Goal: Task Accomplishment & Management: Manage account settings

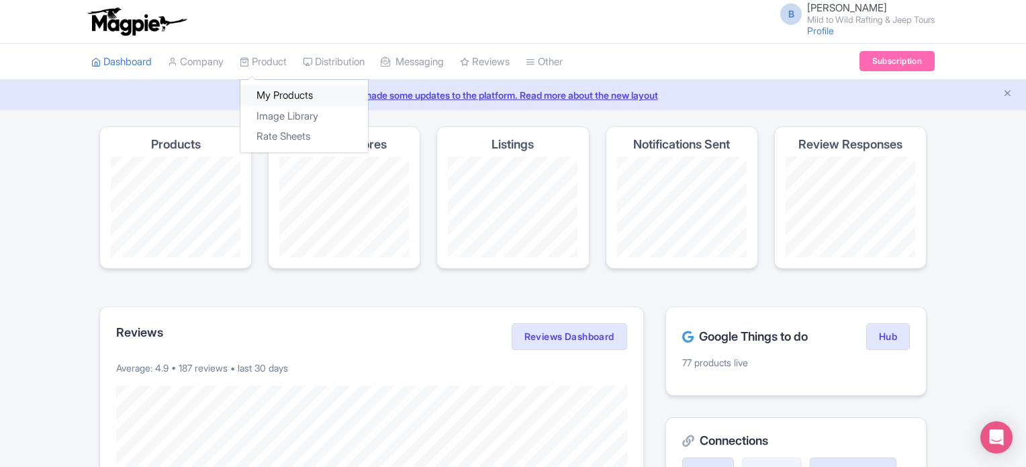
click at [277, 101] on link "My Products" at bounding box center [304, 95] width 128 height 21
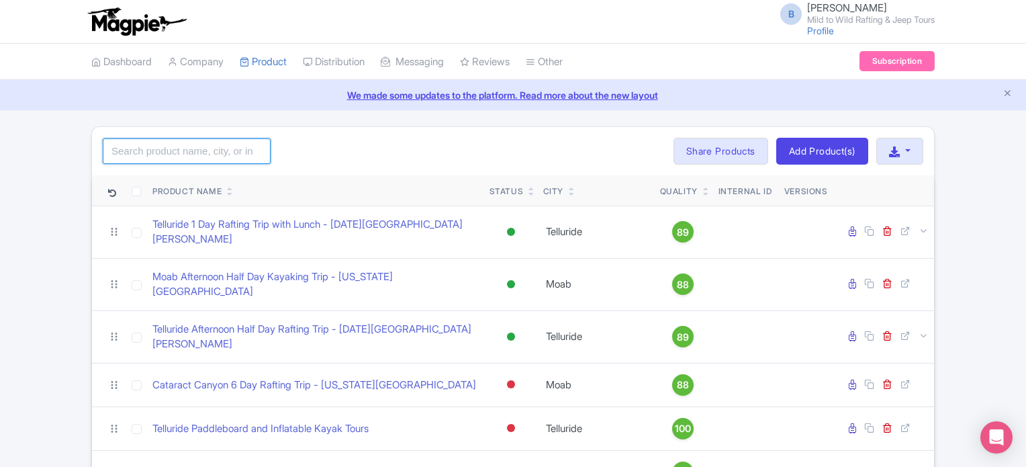
click at [231, 153] on input "search" at bounding box center [187, 151] width 168 height 26
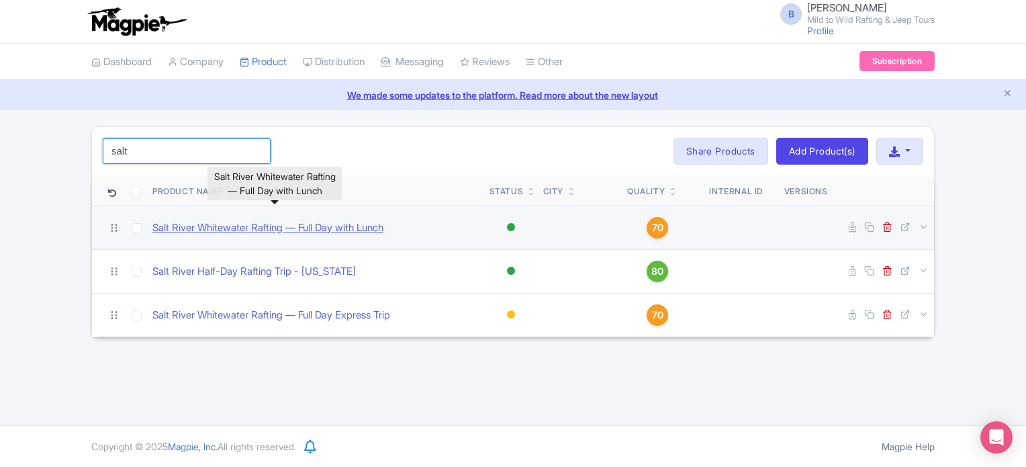
type input "salt"
click at [255, 231] on link "Salt River Whitewater Rafting — Full Day with Lunch" at bounding box center [267, 227] width 231 height 15
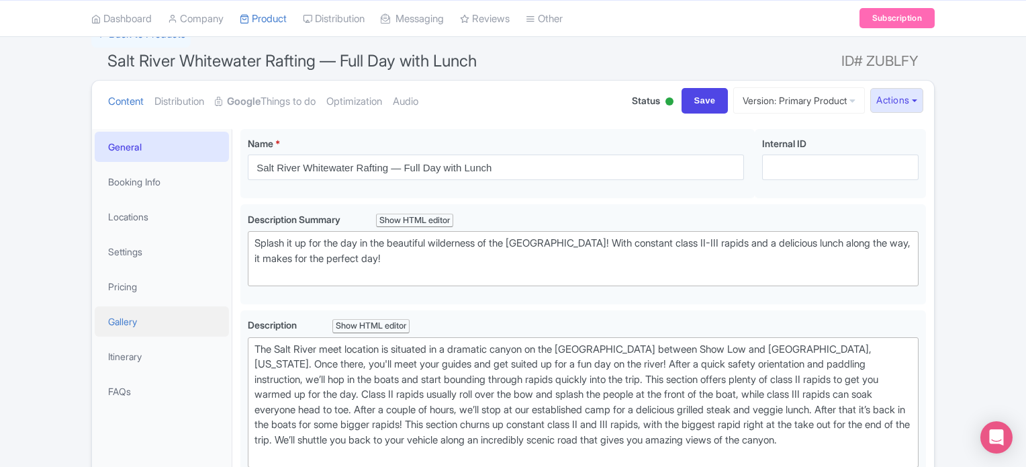
scroll to position [134, 0]
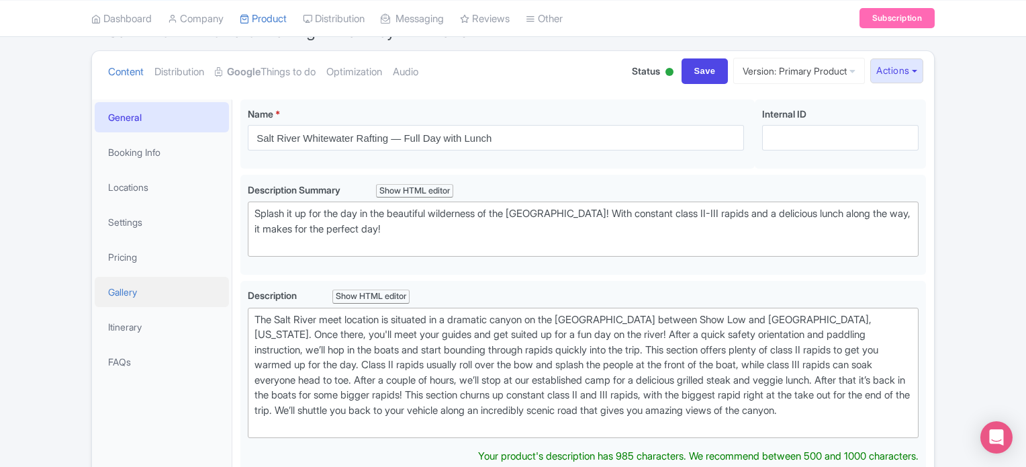
click at [134, 283] on link "Gallery" at bounding box center [162, 292] width 134 height 30
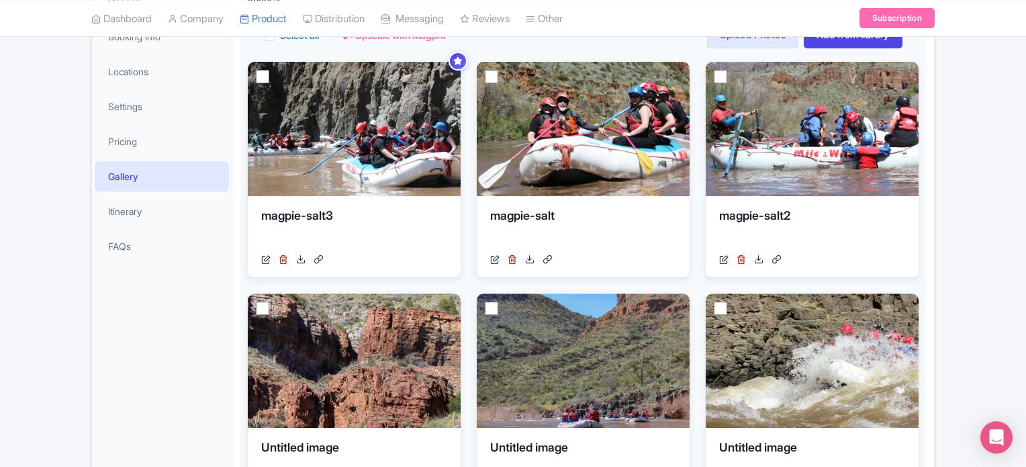
scroll to position [255, 0]
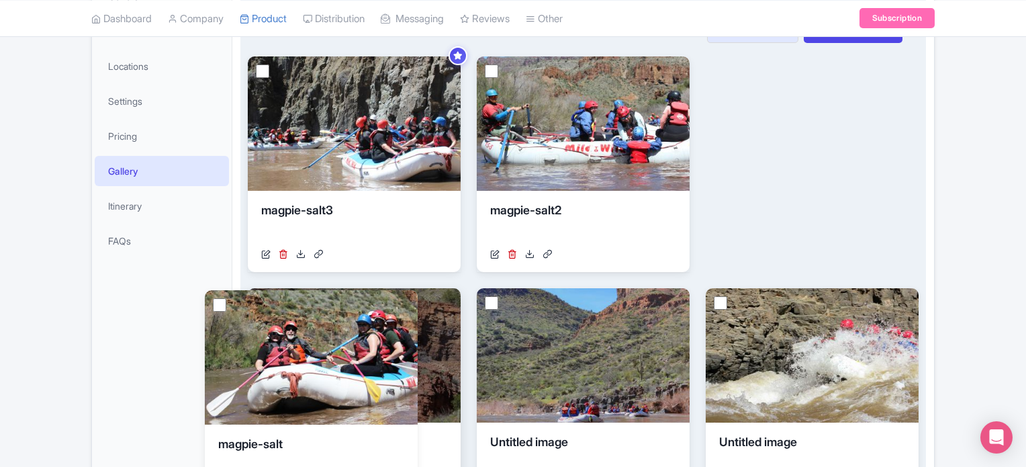
drag, startPoint x: 549, startPoint y: 88, endPoint x: 277, endPoint y: 322, distance: 358.7
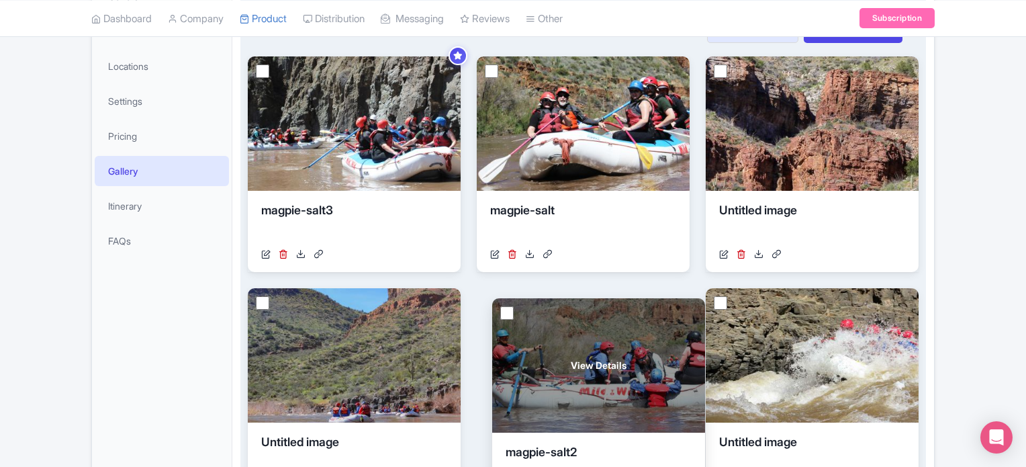
drag, startPoint x: 617, startPoint y: 128, endPoint x: 633, endPoint y: 370, distance: 242.3
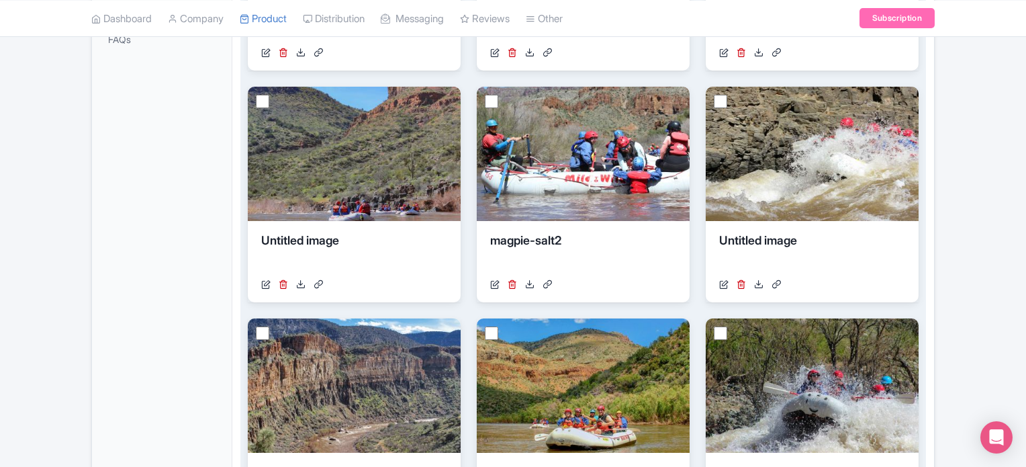
scroll to position [121, 0]
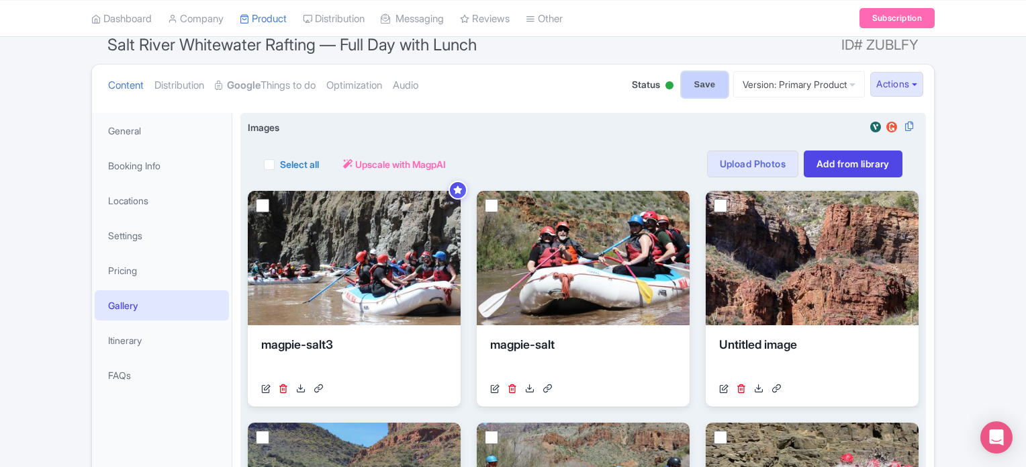
click at [696, 83] on input "Save" at bounding box center [705, 85] width 47 height 26
type input "Saving..."
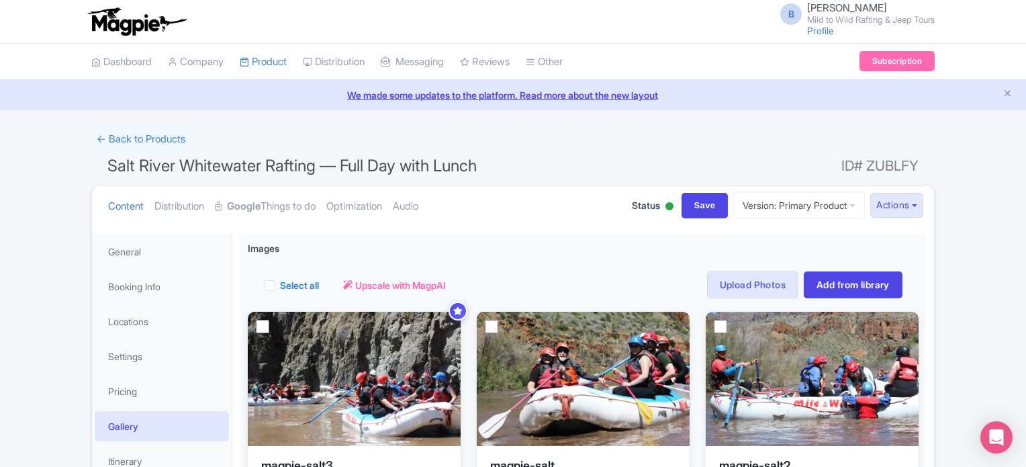
scroll to position [122, 0]
